Goal: Task Accomplishment & Management: Use online tool/utility

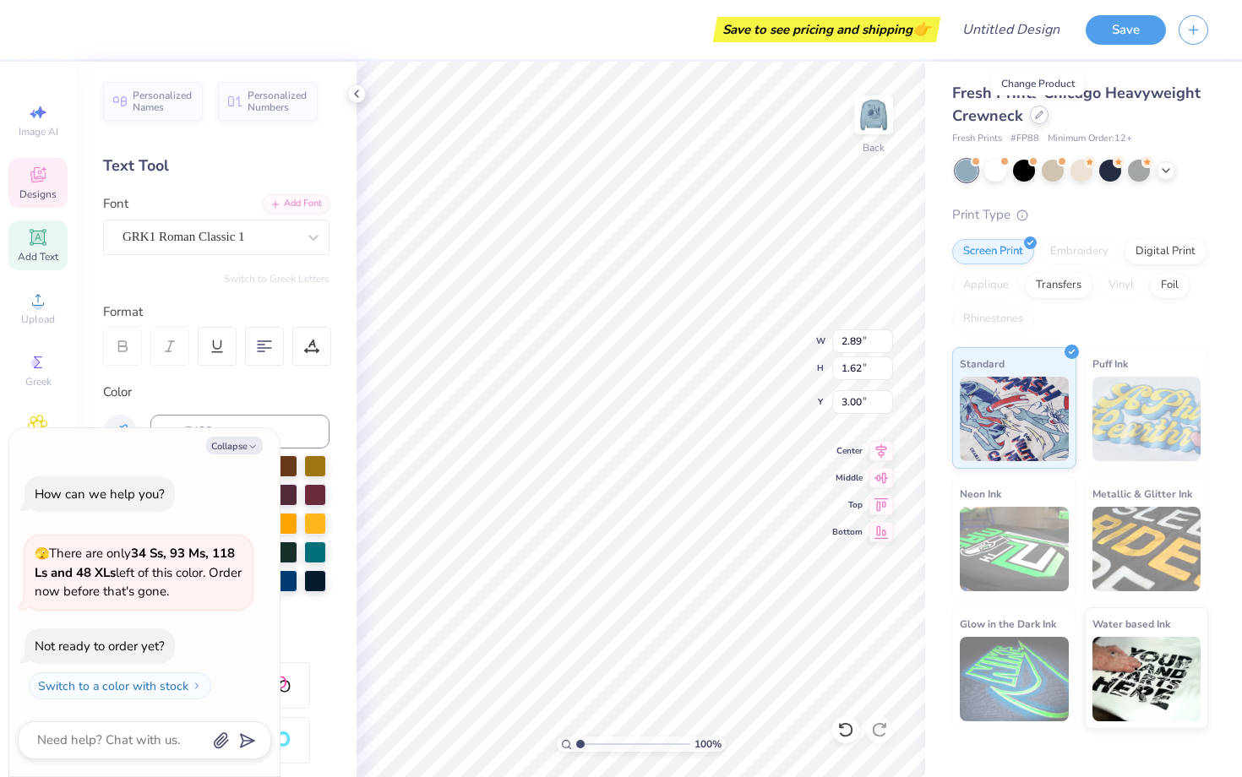
click at [1036, 117] on icon at bounding box center [1039, 115] width 8 height 8
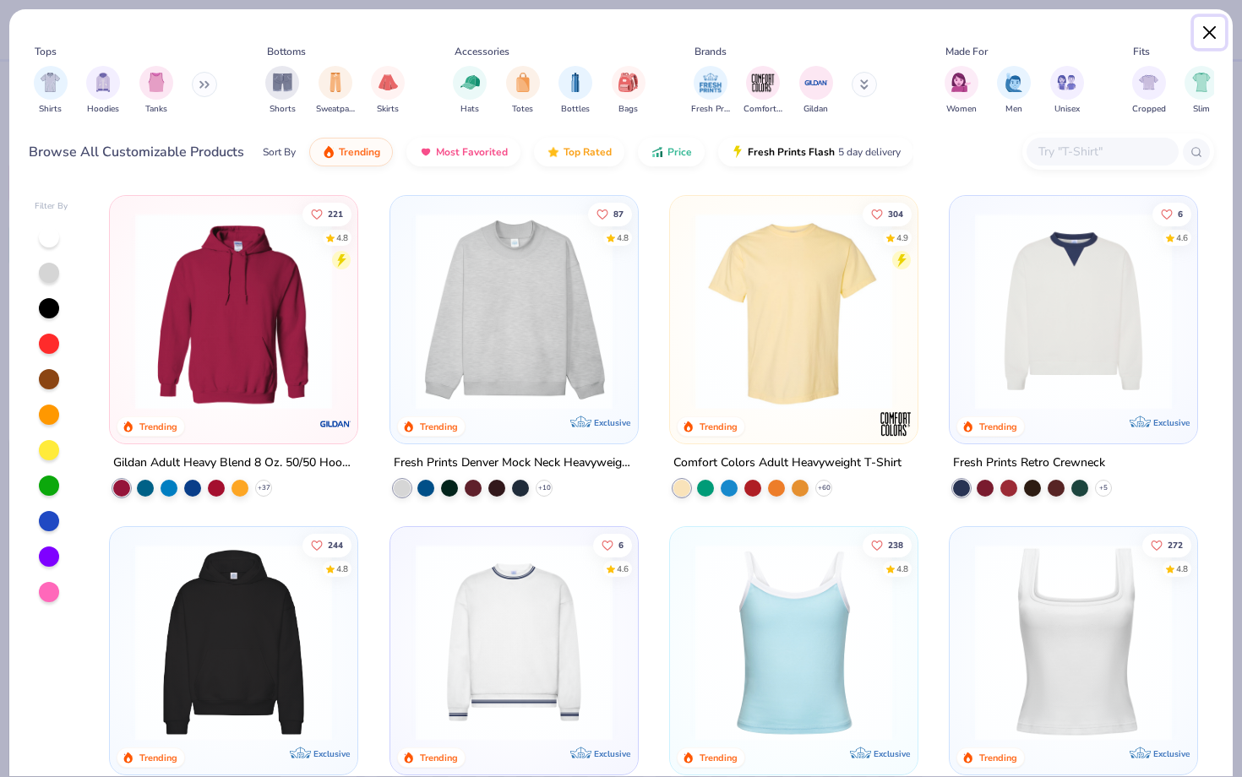
click at [1205, 35] on button "Close" at bounding box center [1210, 33] width 32 height 32
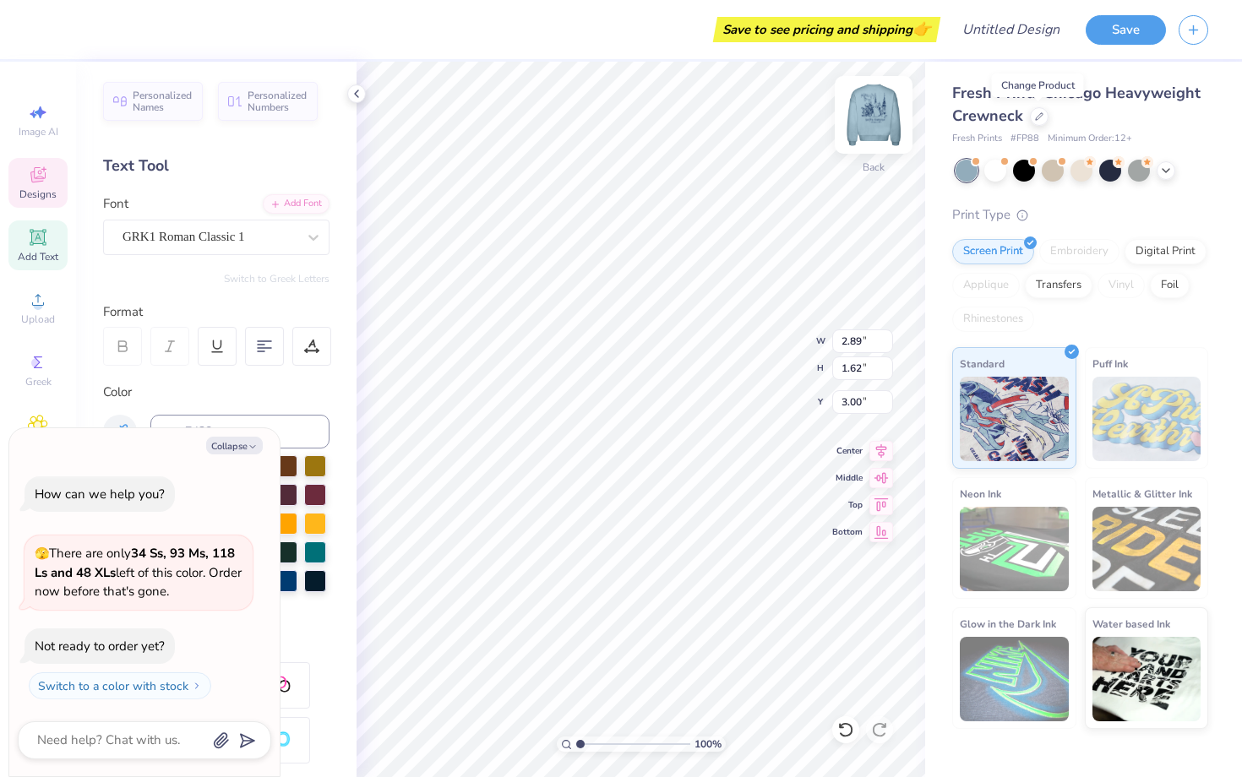
click at [875, 123] on img at bounding box center [874, 115] width 68 height 68
type textarea "x"
type input "8.74"
type input "1.00"
type input "14.58"
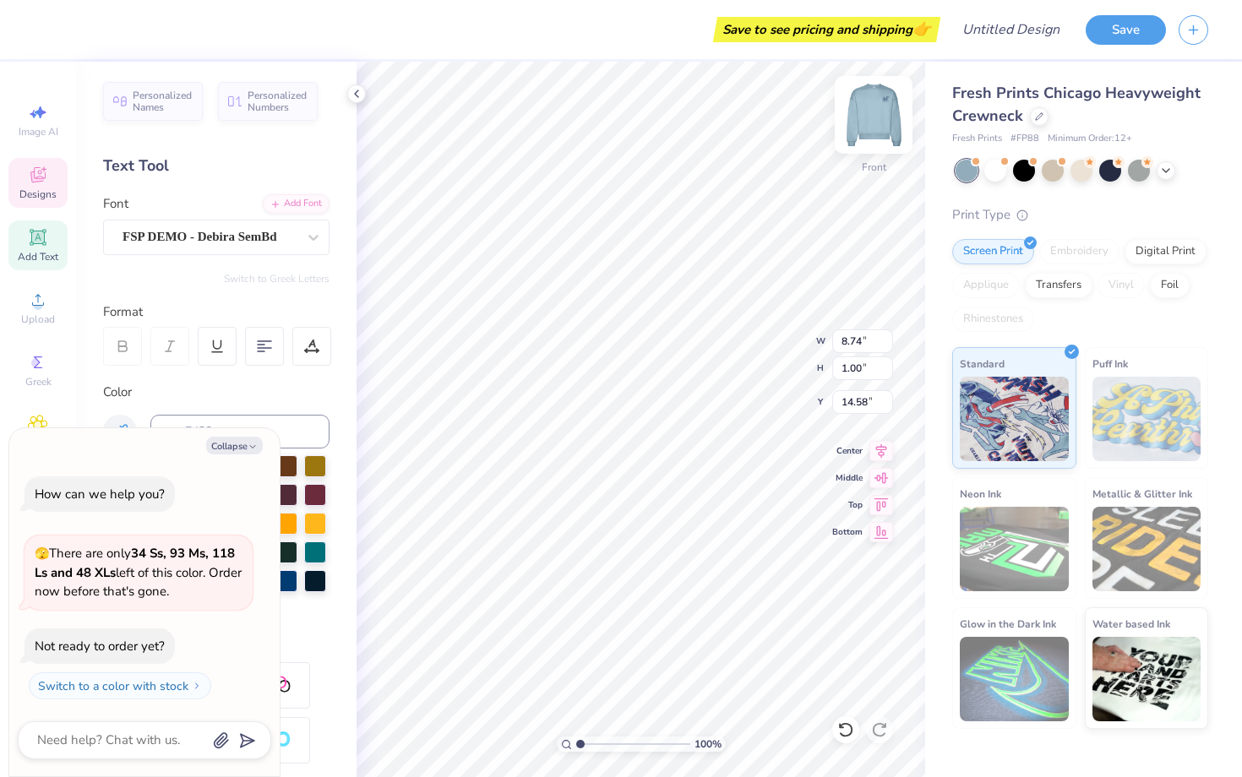
scroll to position [0, 3]
type textarea "x"
type textarea "ADelta Gamma"
type textarea "x"
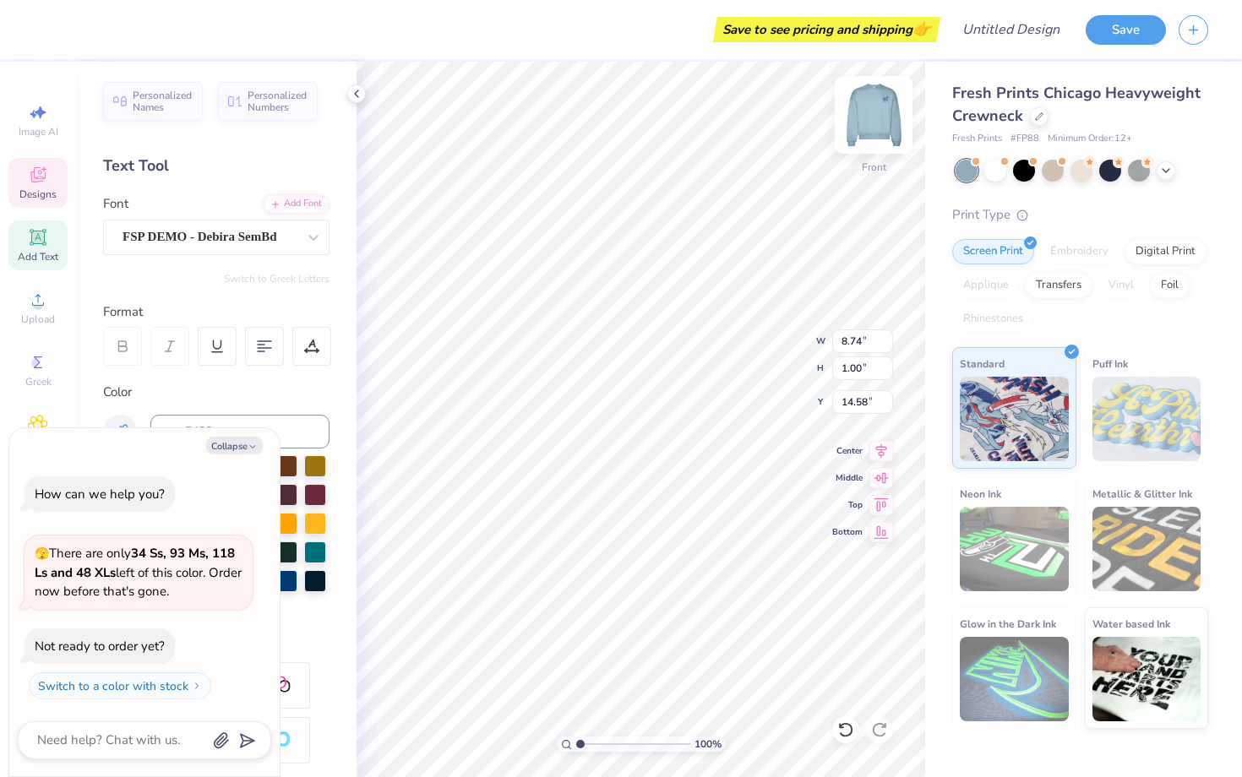
type textarea "AgDelta Gamma"
type textarea "x"
type textarea "AggDelta Gamma"
type textarea "x"
type textarea "AggieDelta Gamma"
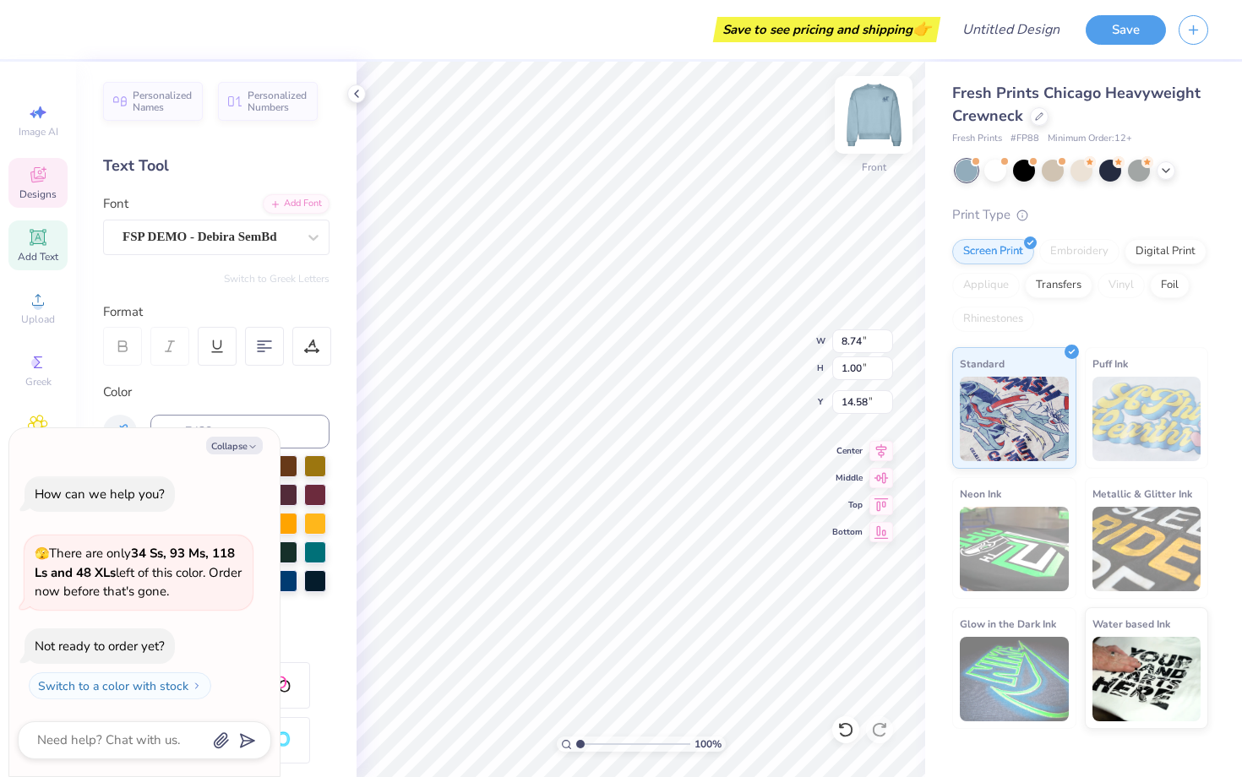
type textarea "x"
type textarea "Aggie Delta Gamma"
type textarea "x"
type textarea "Aggie RoDelta Gamma"
type textarea "x"
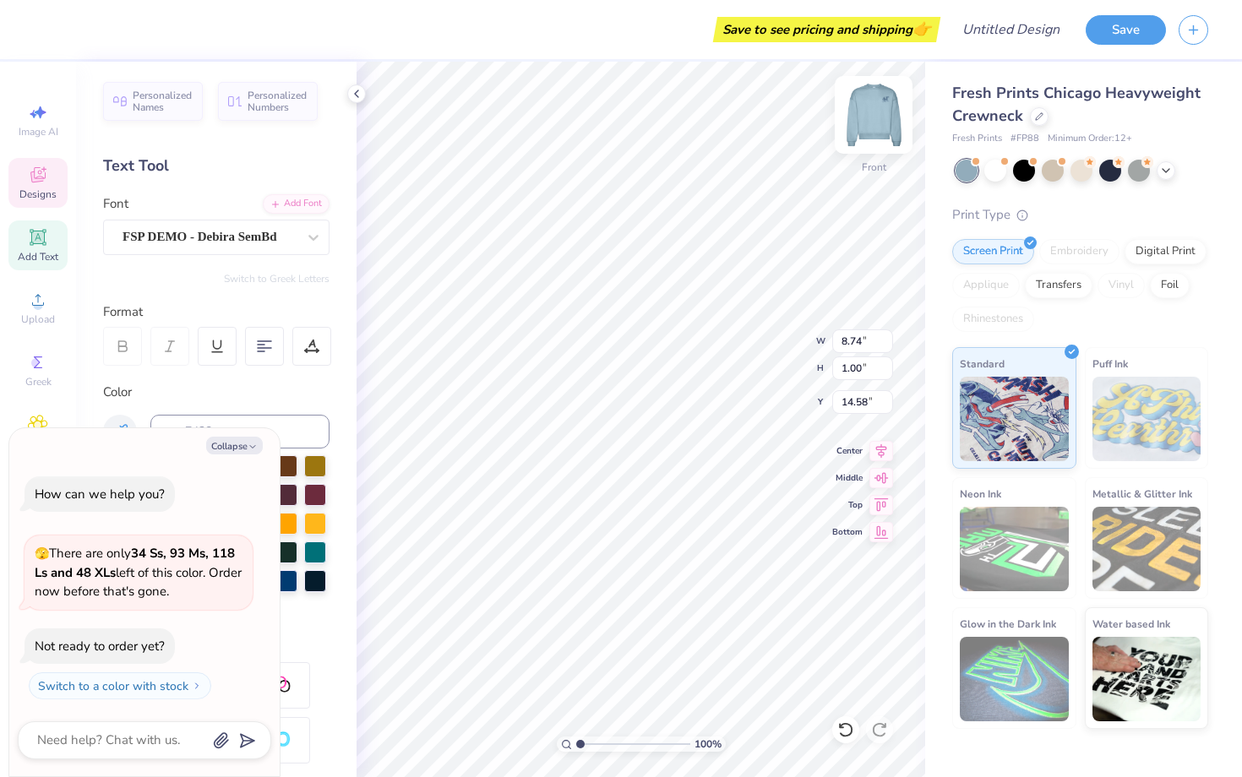
type textarea "[PERSON_NAME] Gamma"
type textarea "x"
type textarea "Aggie RoyalDelta Gamma"
type textarea "x"
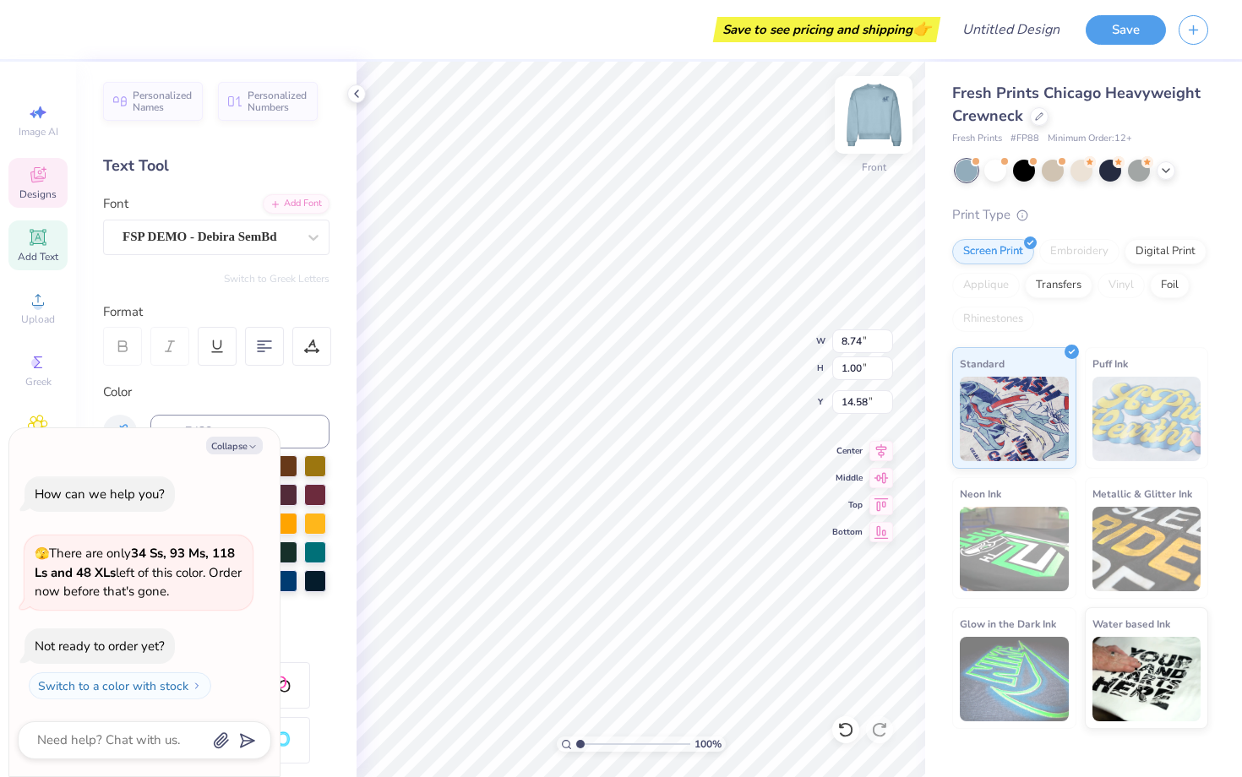
type textarea "Aggie RoyalsDelta Gamma"
type textarea "x"
type textarea "[PERSON_NAME]"
type textarea "x"
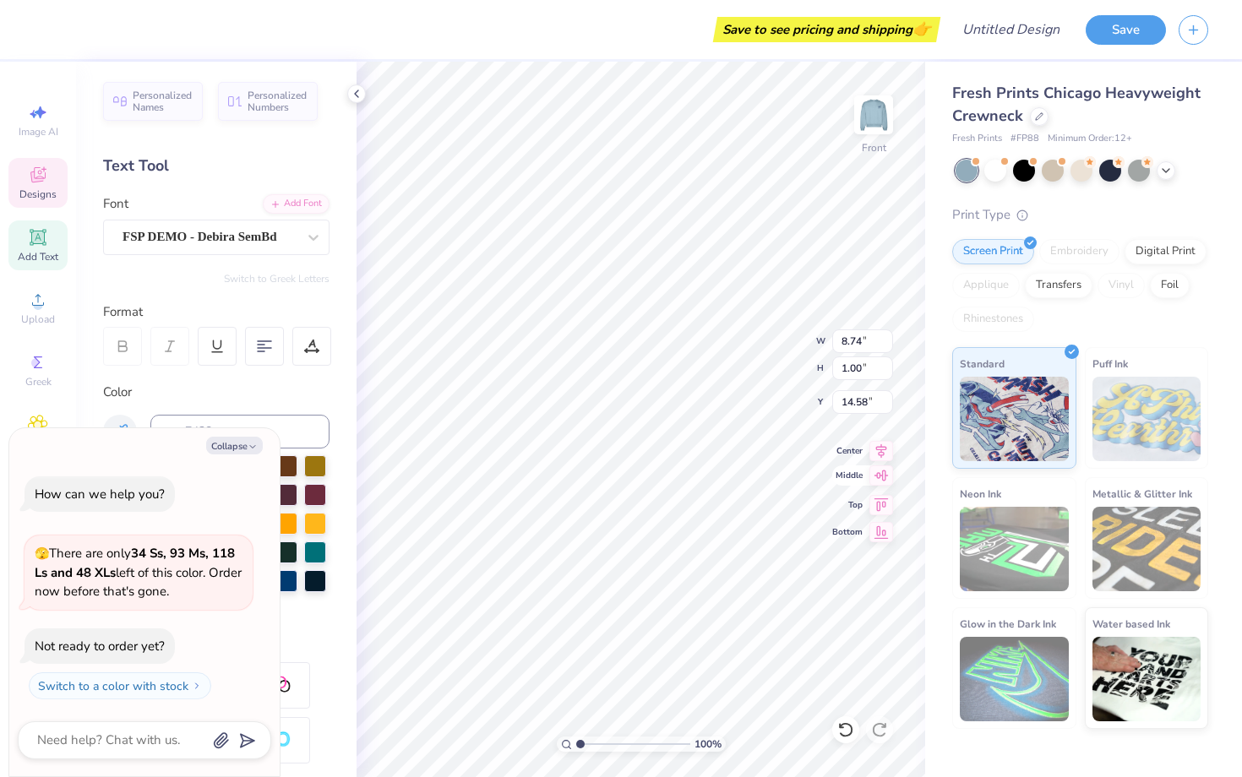
type input "5.43"
type input "0.72"
type input "15.99"
type textarea "x"
type textarea "C, [GEOGRAPHIC_DATA]"
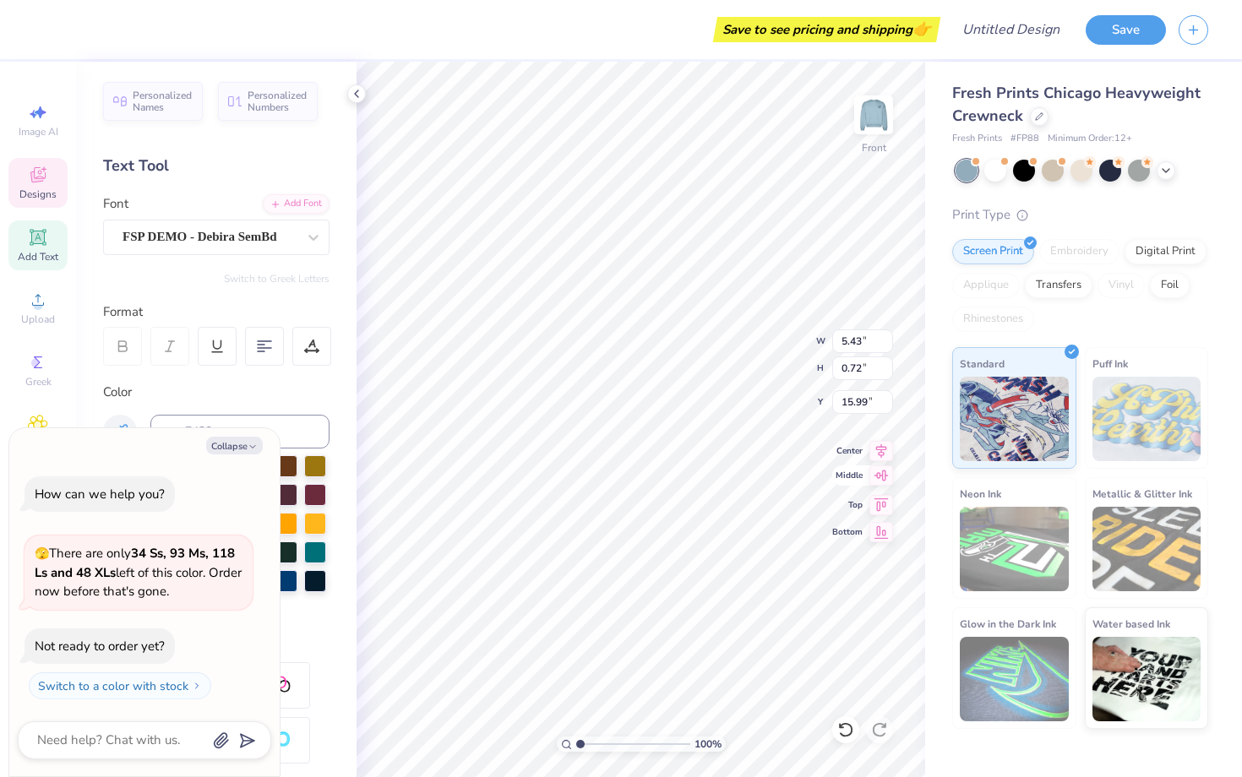
scroll to position [0, 0]
type textarea "x"
type textarea "Cp;, [GEOGRAPHIC_DATA]"
type textarea "x"
type textarea "Cp;;e, [GEOGRAPHIC_DATA]"
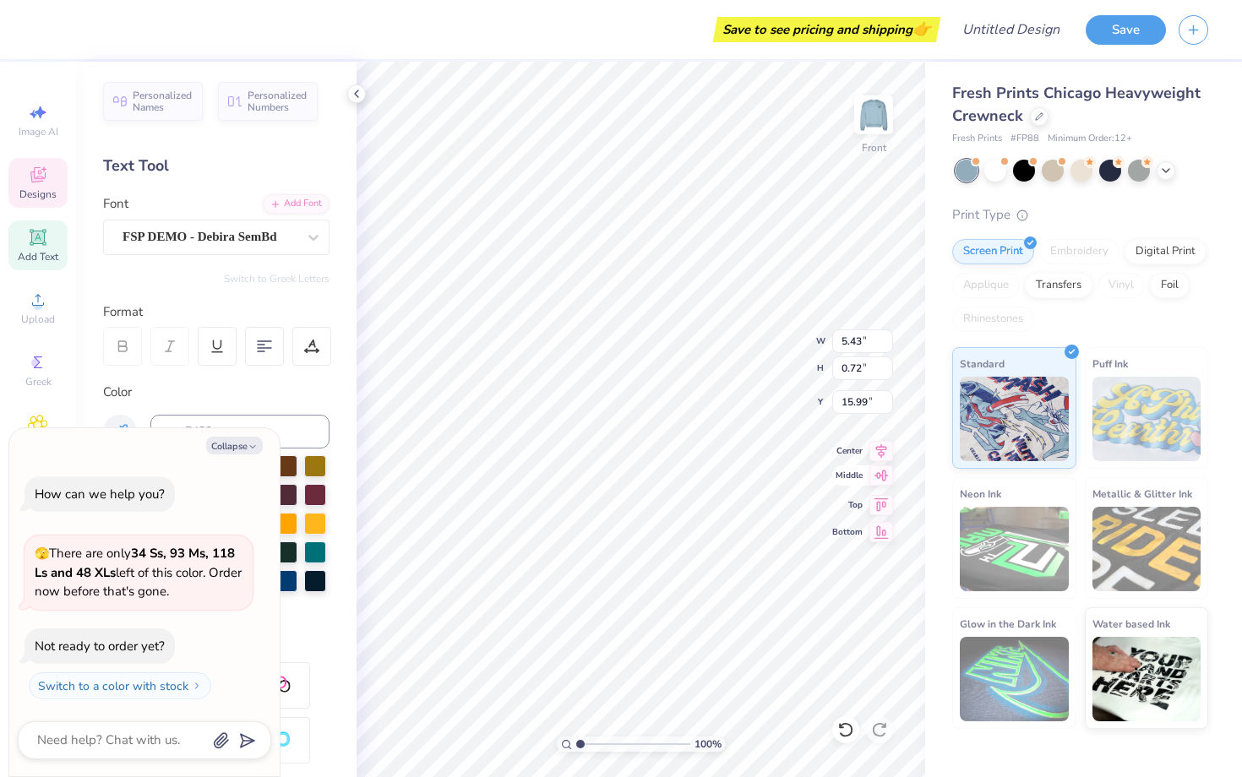
scroll to position [0, 1]
type textarea "x"
type textarea "Cp;, [GEOGRAPHIC_DATA]"
type textarea "x"
type textarea "Cp, [GEOGRAPHIC_DATA]"
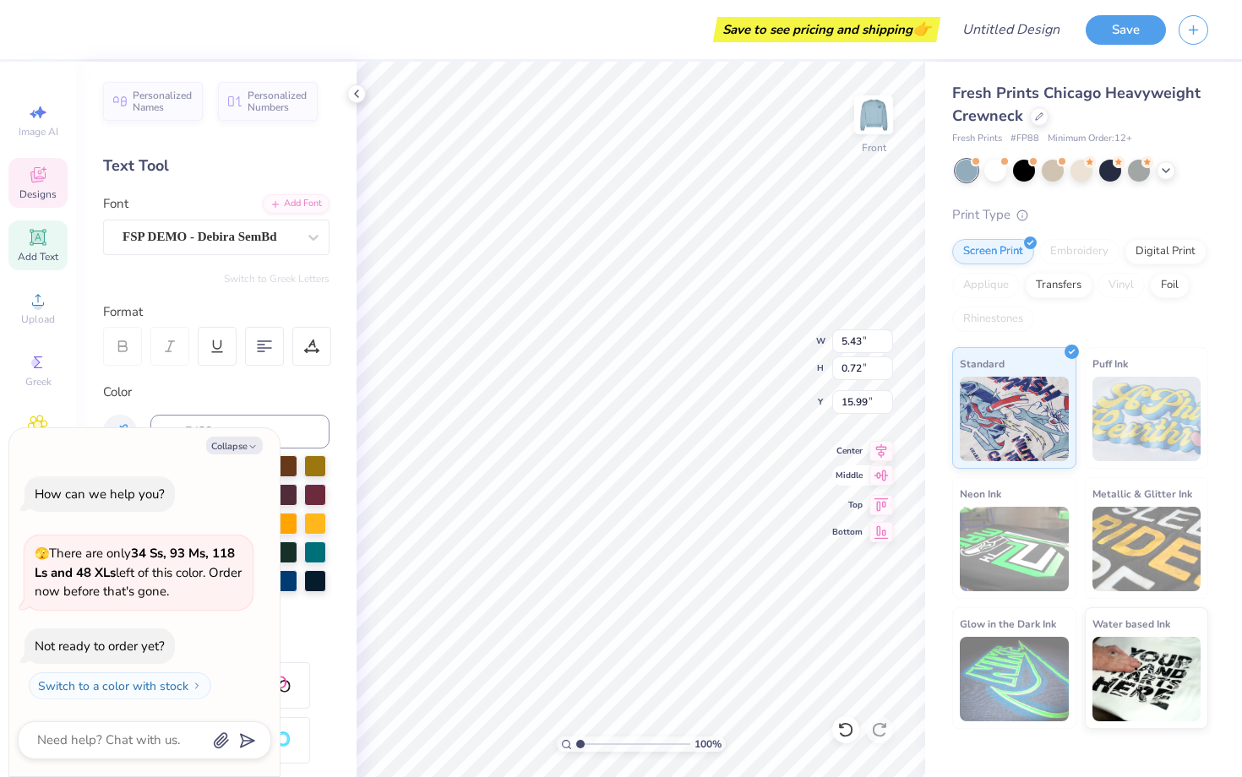
type textarea "x"
type textarea "C, [GEOGRAPHIC_DATA]"
type textarea "x"
type textarea ", [GEOGRAPHIC_DATA]"
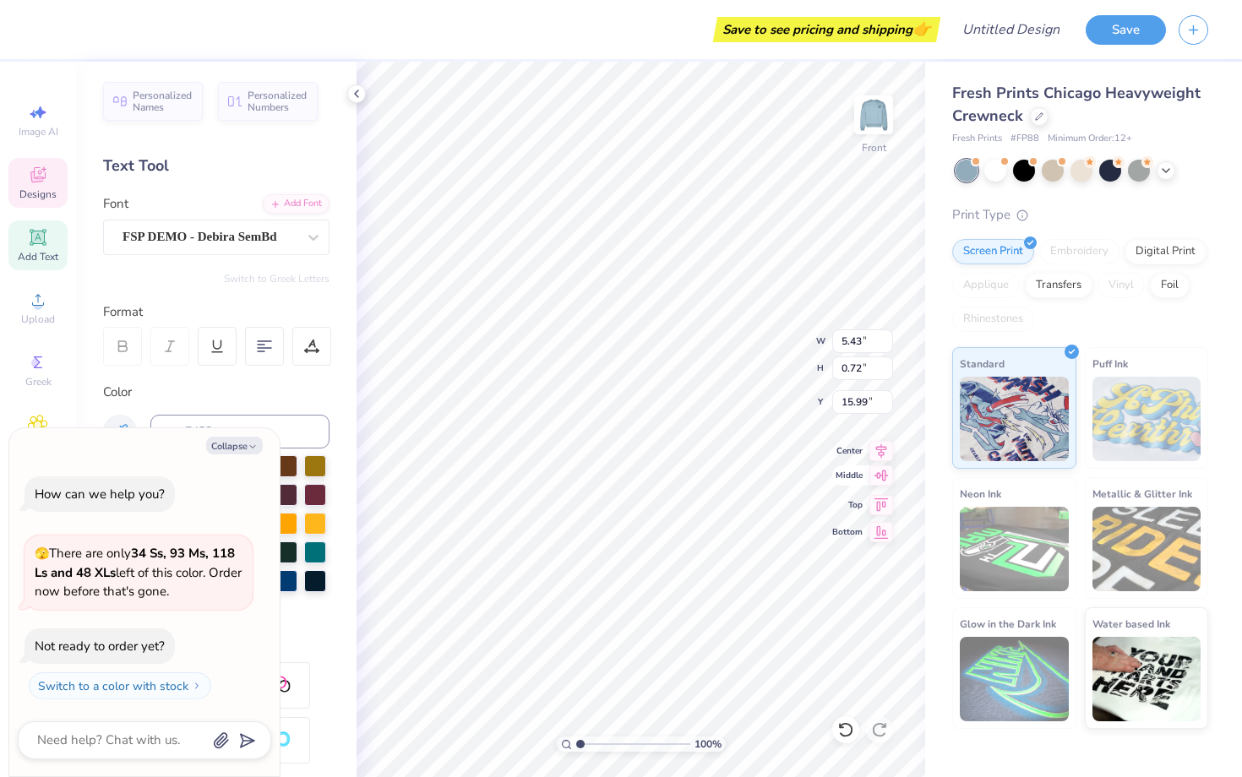
type textarea "x"
type textarea "Co, [GEOGRAPHIC_DATA]"
type textarea "x"
type textarea "Col, [GEOGRAPHIC_DATA]"
type textarea "x"
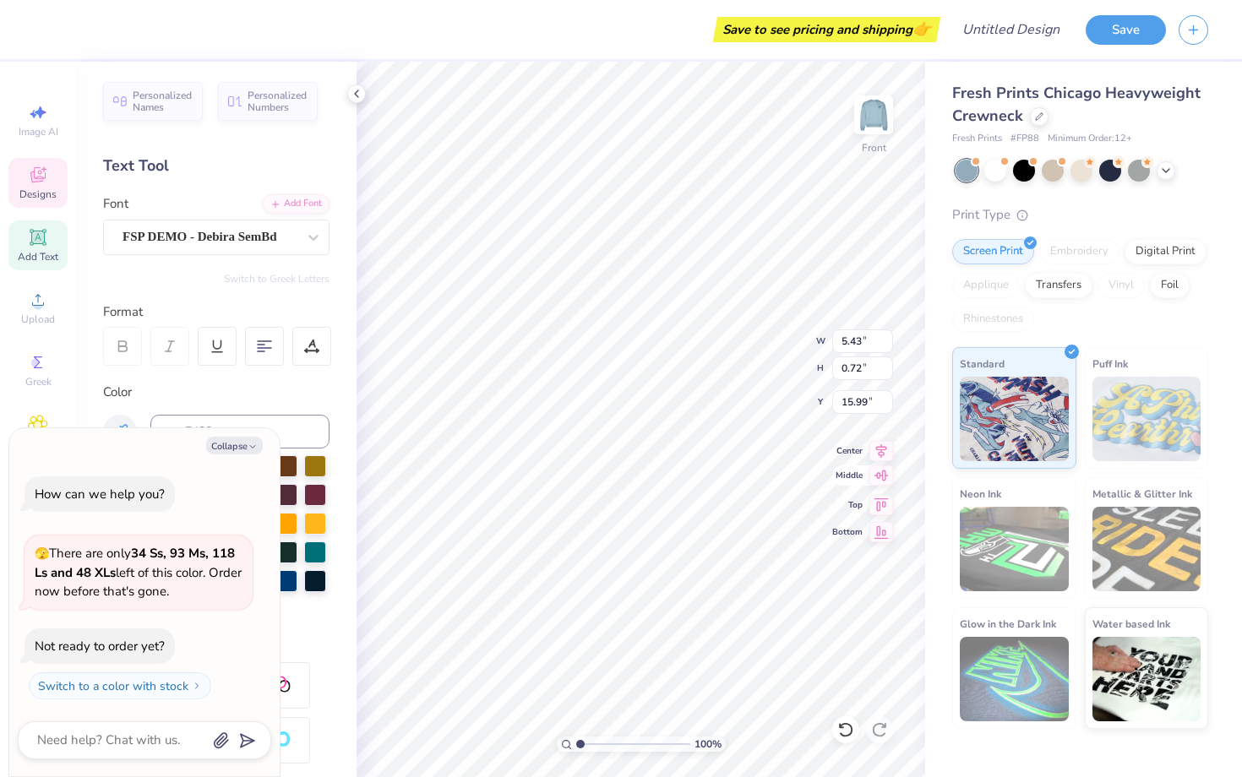
type textarea "Colle, [GEOGRAPHIC_DATA]"
type textarea "x"
type textarea "Colleg, [GEOGRAPHIC_DATA]"
type textarea "x"
type textarea "College, [GEOGRAPHIC_DATA]"
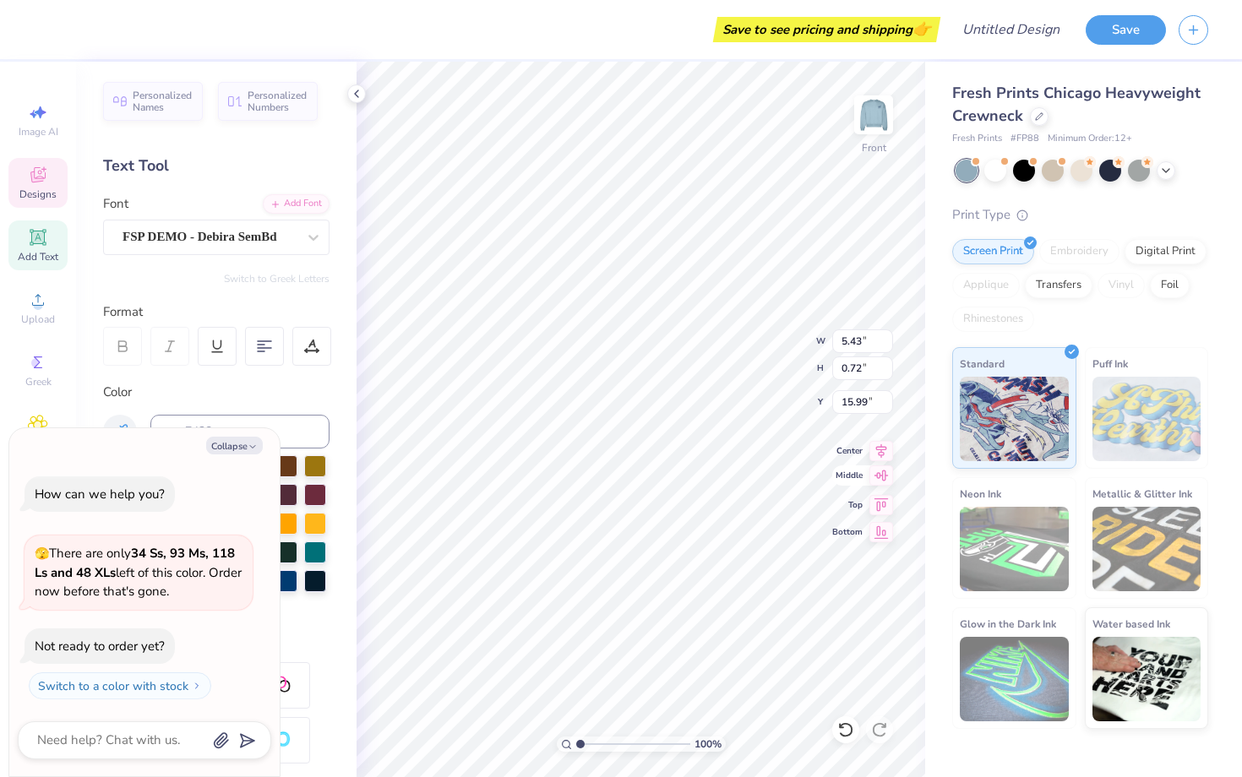
type textarea "x"
type textarea "College , [GEOGRAPHIC_DATA]"
type textarea "x"
type textarea "[GEOGRAPHIC_DATA], [GEOGRAPHIC_DATA]"
type textarea "x"
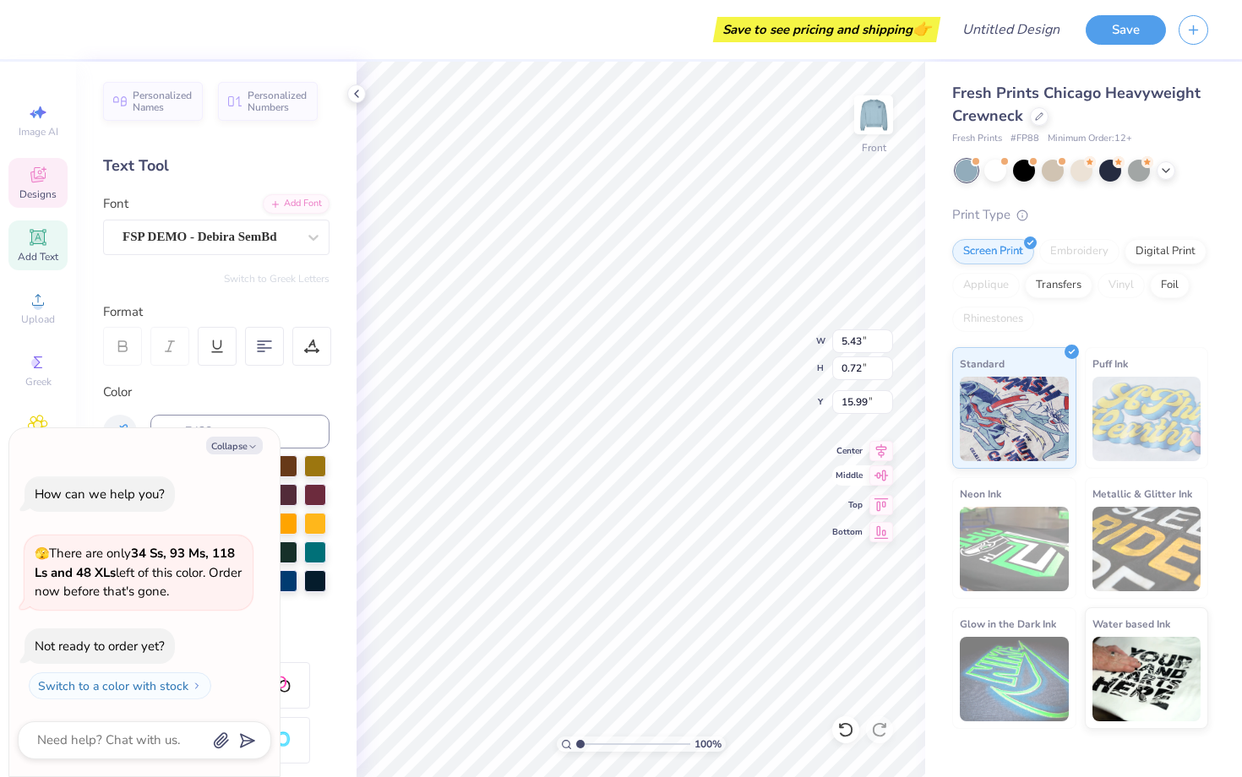
scroll to position [0, 3]
type textarea "[GEOGRAPHIC_DATA], [GEOGRAPHIC_DATA]"
type textarea "x"
type textarea "[GEOGRAPHIC_DATA]"
type textarea "x"
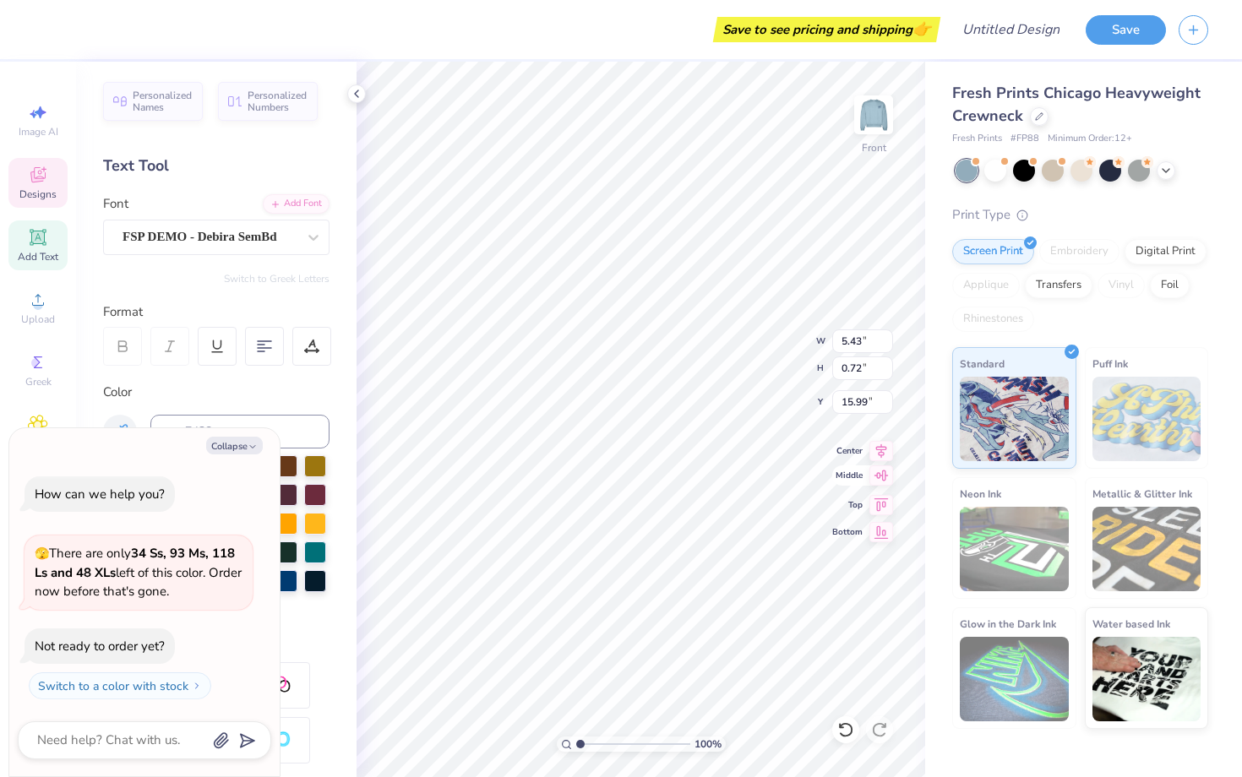
type textarea "[GEOGRAPHIC_DATA], [GEOGRAPHIC_DATA]"
type textarea "x"
type textarea "College [GEOGRAPHIC_DATA], [GEOGRAPHIC_DATA]"
type textarea "x"
type textarea "College [GEOGRAPHIC_DATA], [GEOGRAPHIC_DATA]"
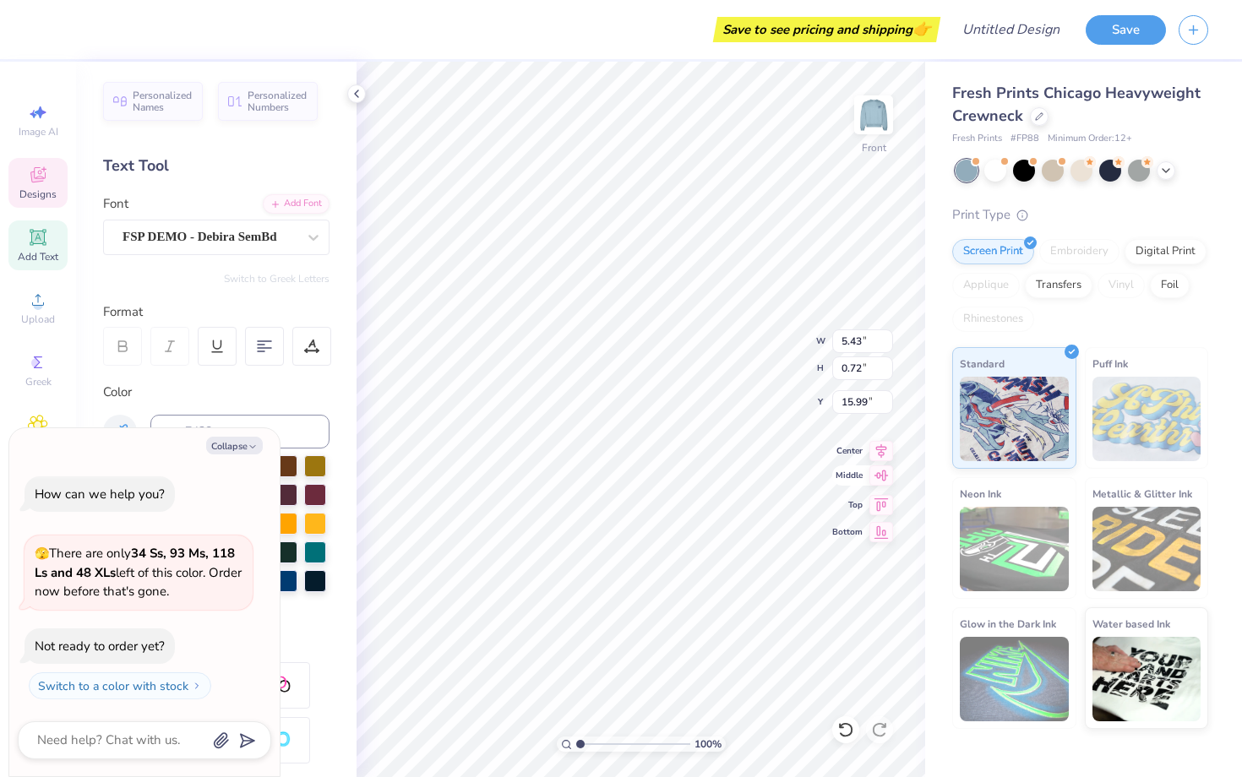
type textarea "x"
type textarea "[GEOGRAPHIC_DATA], [GEOGRAPHIC_DATA]"
type textarea "x"
type textarea "[GEOGRAPHIC_DATA], [GEOGRAPHIC_DATA]"
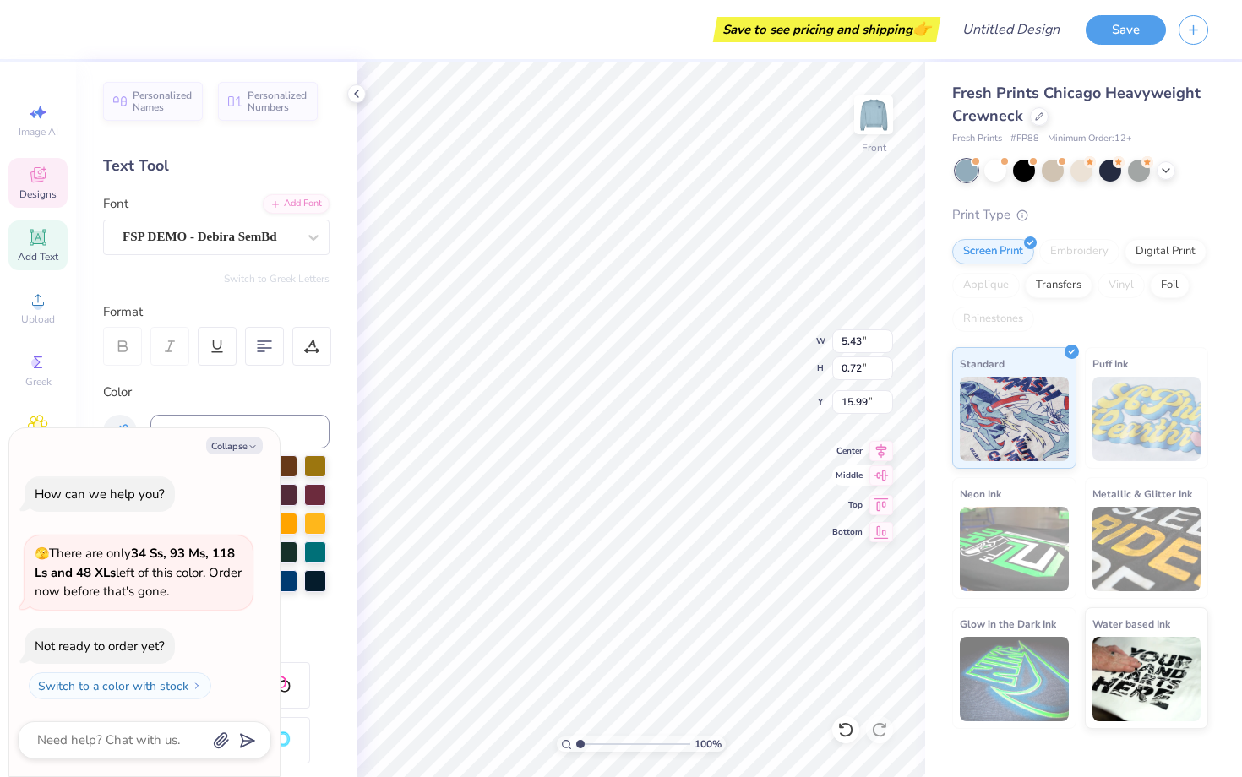
type textarea "x"
type textarea "[GEOGRAPHIC_DATA], P"
type textarea "x"
type textarea "[GEOGRAPHIC_DATA],"
type textarea "x"
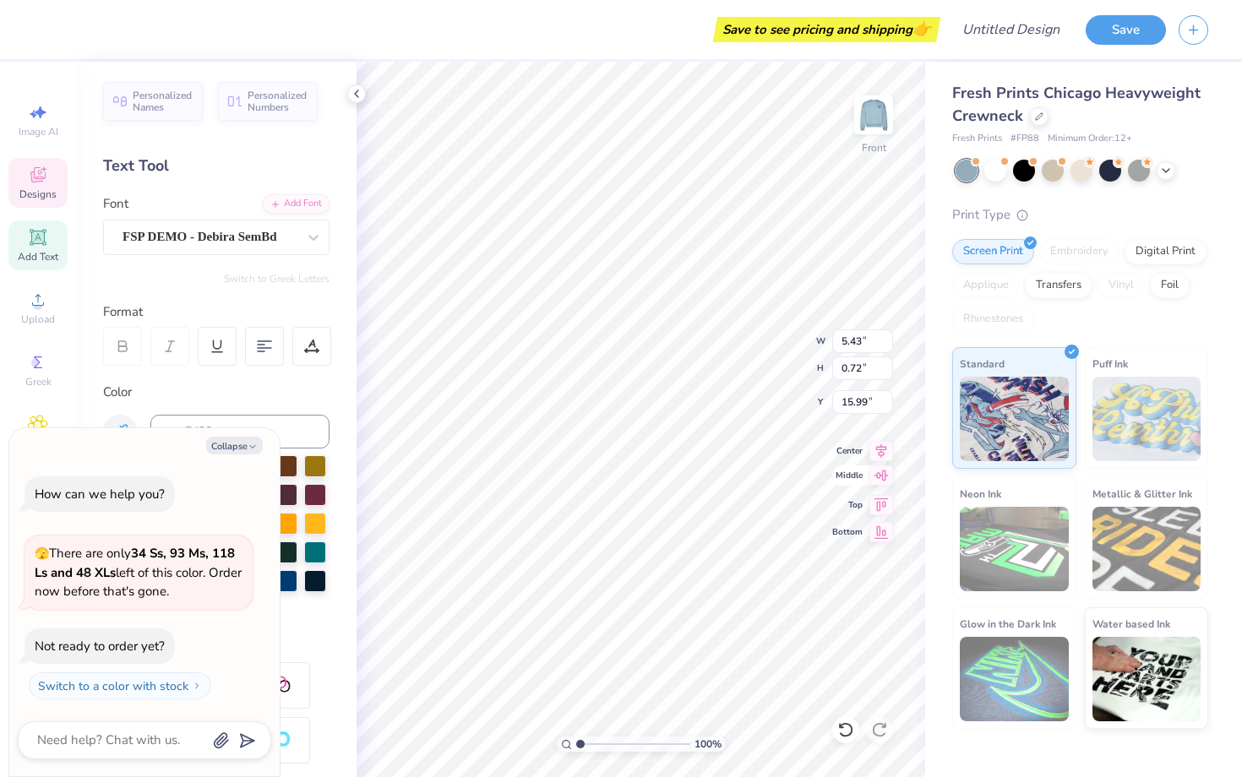
type textarea "[GEOGRAPHIC_DATA], T"
type textarea "x"
type textarea "[GEOGRAPHIC_DATA], [GEOGRAPHIC_DATA]"
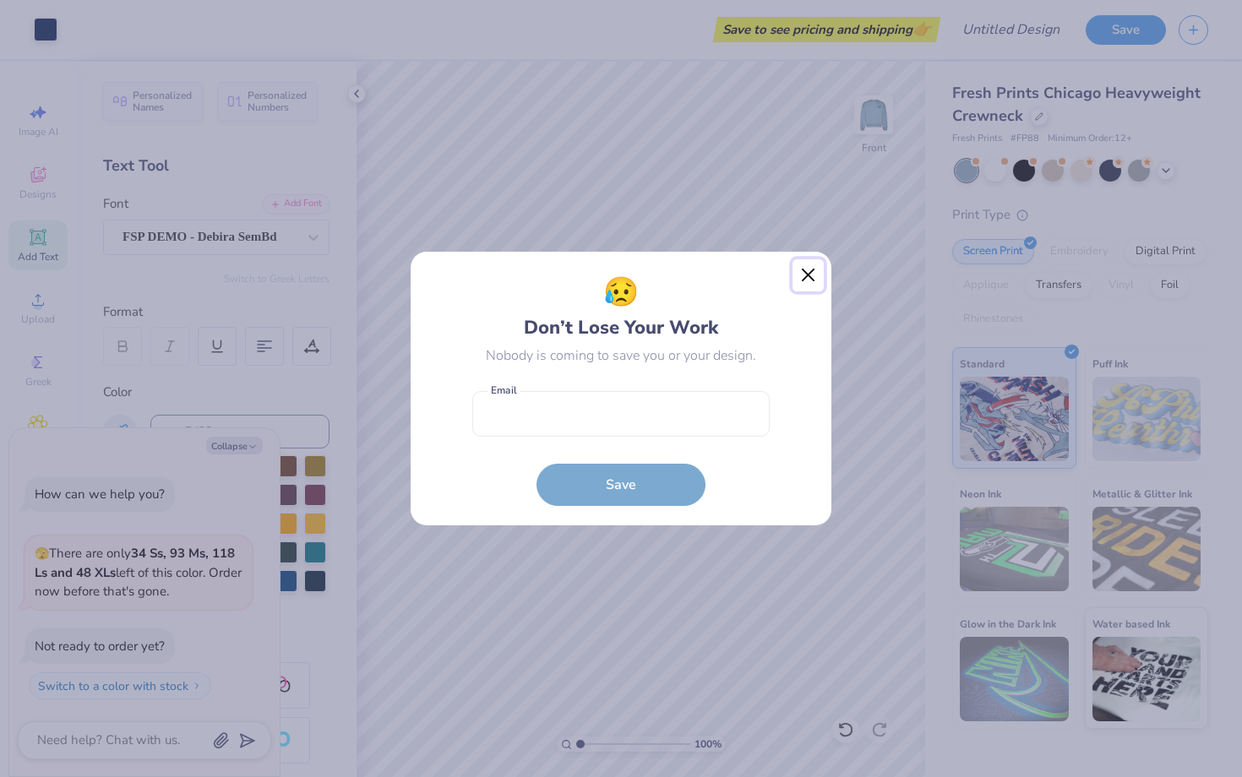
click at [805, 277] on button "Close" at bounding box center [809, 275] width 32 height 32
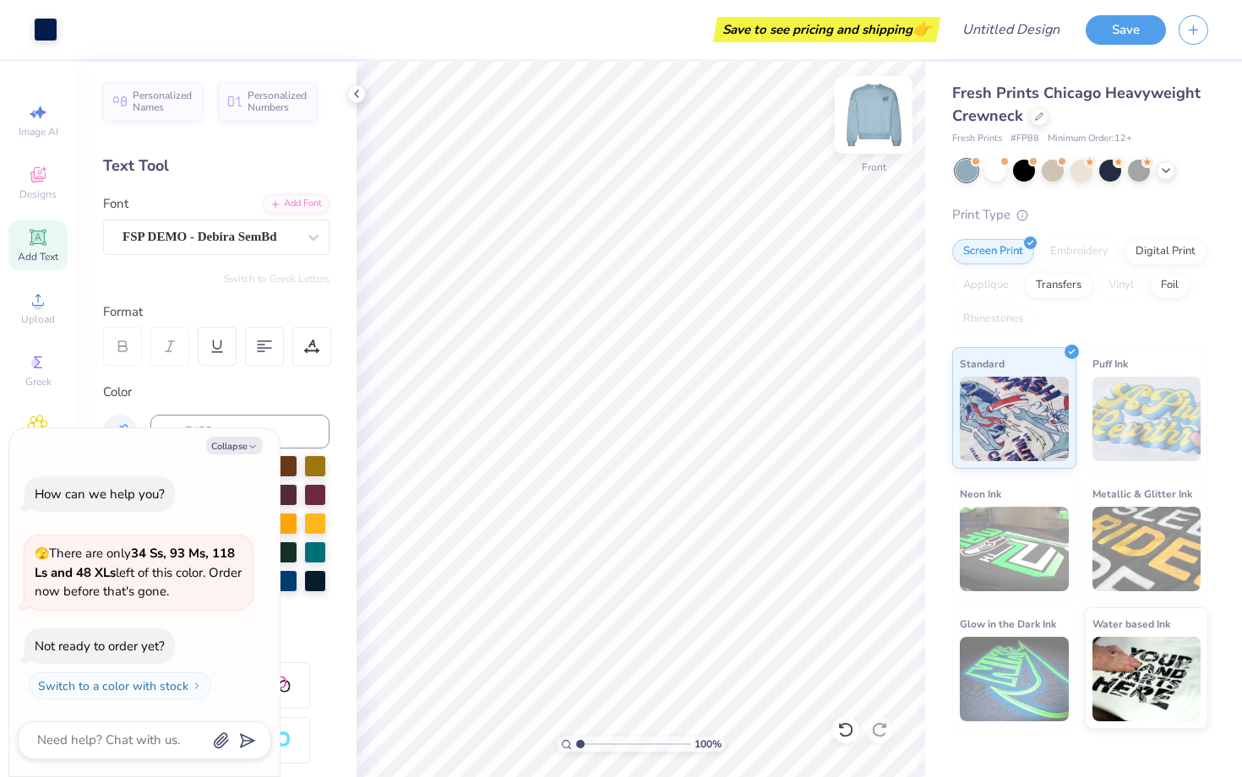
click at [870, 112] on img at bounding box center [874, 115] width 68 height 68
click at [870, 112] on img at bounding box center [874, 115] width 34 height 34
click at [881, 113] on img at bounding box center [874, 115] width 68 height 68
type textarea "x"
